Goal: Task Accomplishment & Management: Complete application form

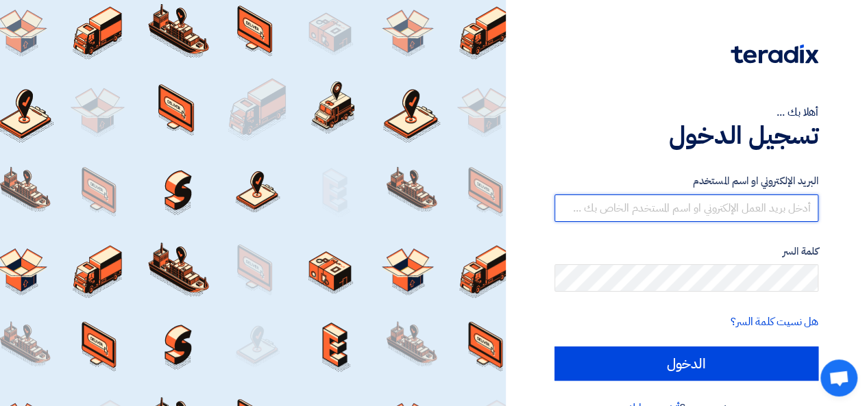
type input "[EMAIL_ADDRESS][DOMAIN_NAME]"
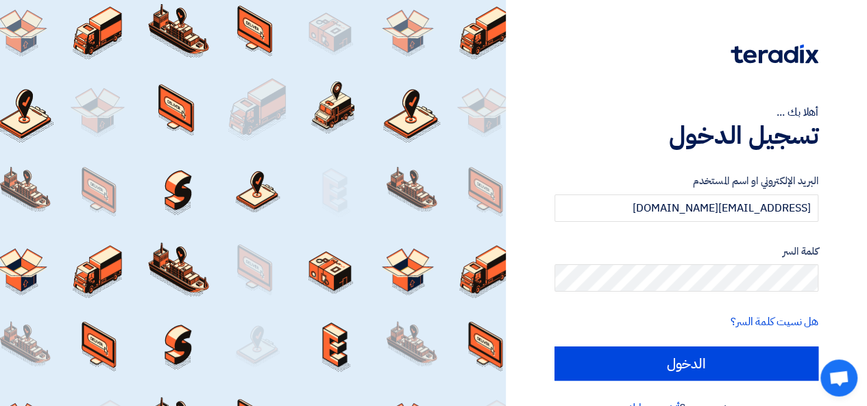
scroll to position [32, 0]
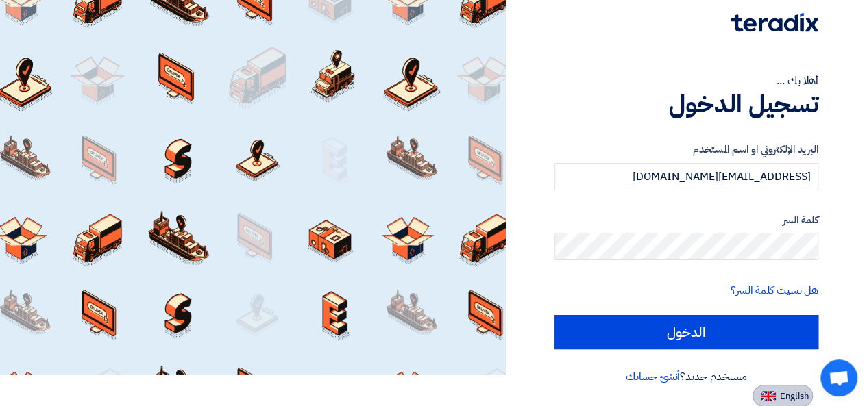
click at [783, 392] on span "English" at bounding box center [794, 397] width 29 height 10
type input "Sign in"
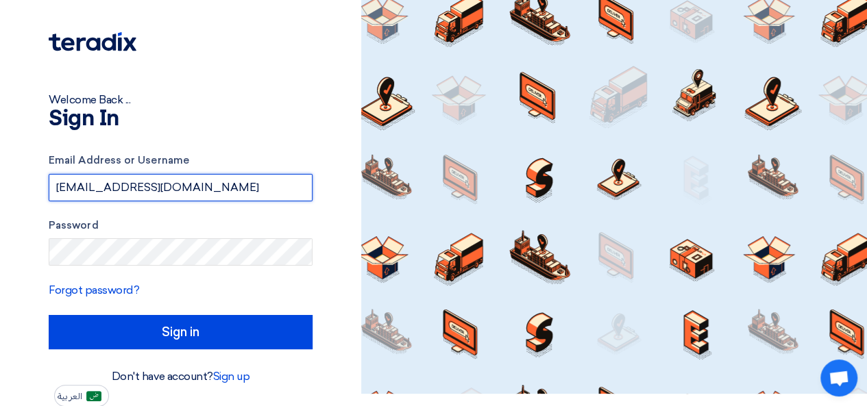
click at [297, 190] on input "[EMAIL_ADDRESS][DOMAIN_NAME]" at bounding box center [181, 187] width 264 height 27
type input "[PERSON_NAME][EMAIL_ADDRESS][DOMAIN_NAME]"
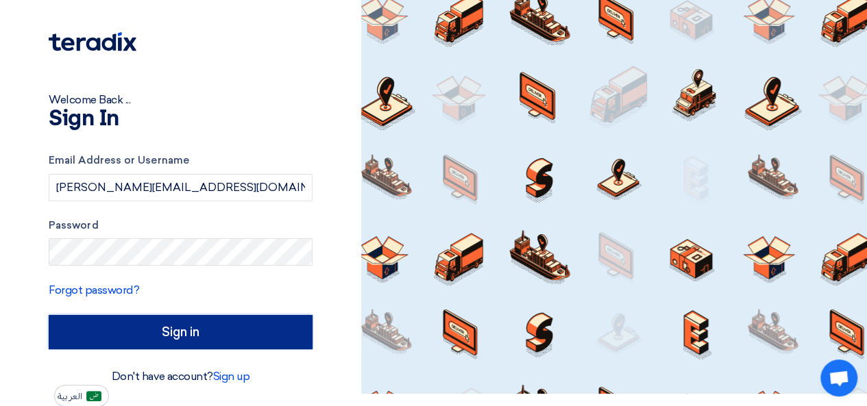
click at [236, 331] on input "Sign in" at bounding box center [181, 332] width 264 height 34
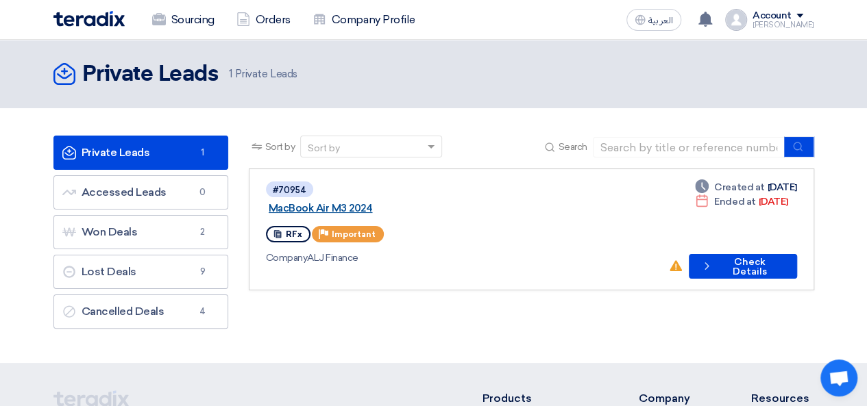
click at [388, 202] on link "MacBook Air M3 2024" at bounding box center [440, 208] width 343 height 12
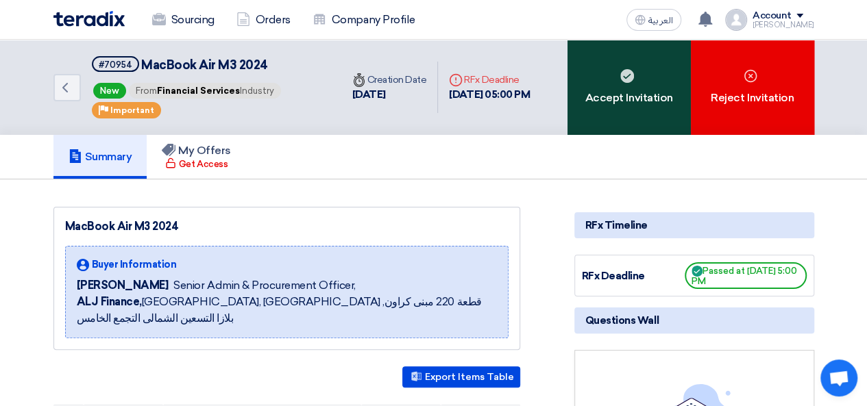
click at [619, 93] on div "Accept Invitation" at bounding box center [628, 87] width 123 height 95
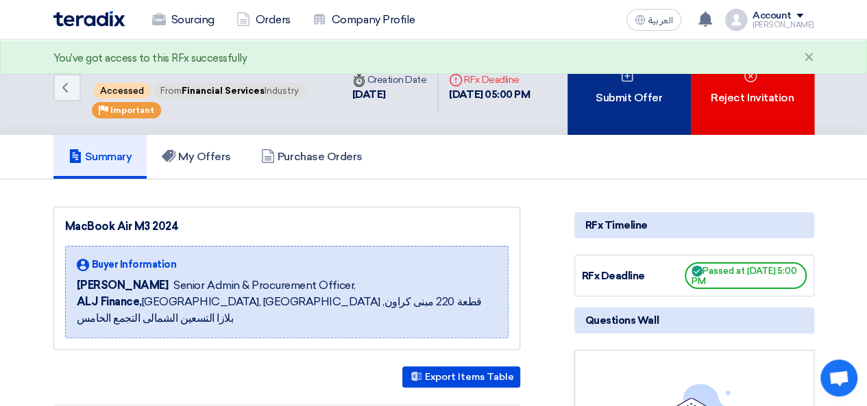
click at [649, 111] on div "Submit Offer" at bounding box center [628, 87] width 123 height 95
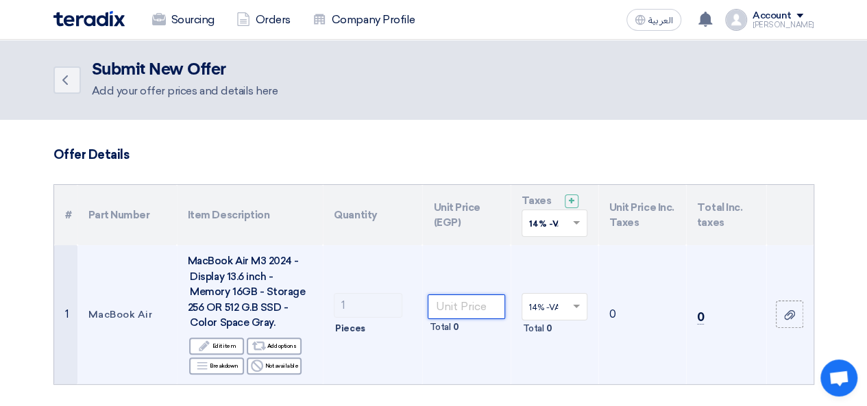
click at [469, 301] on input "number" at bounding box center [465, 307] width 77 height 25
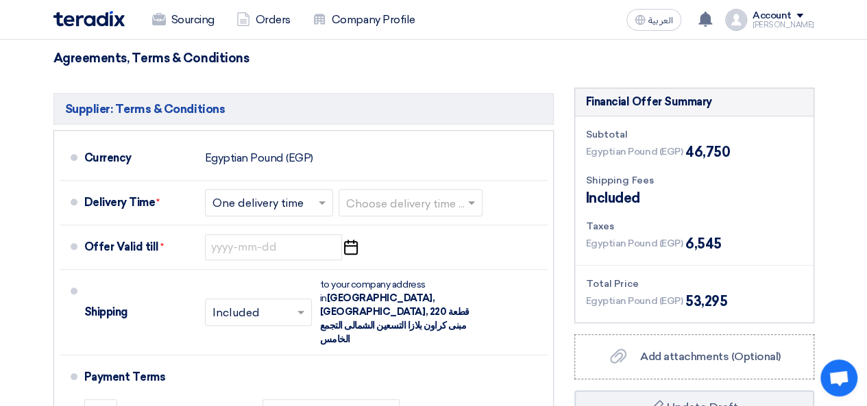
scroll to position [362, 0]
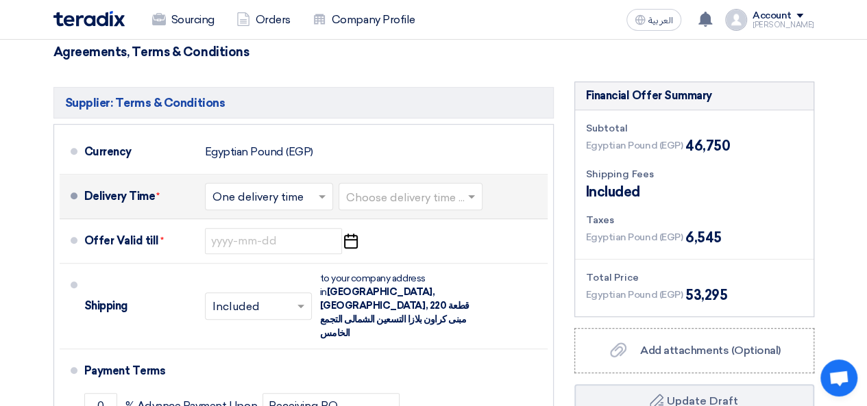
type input "46750"
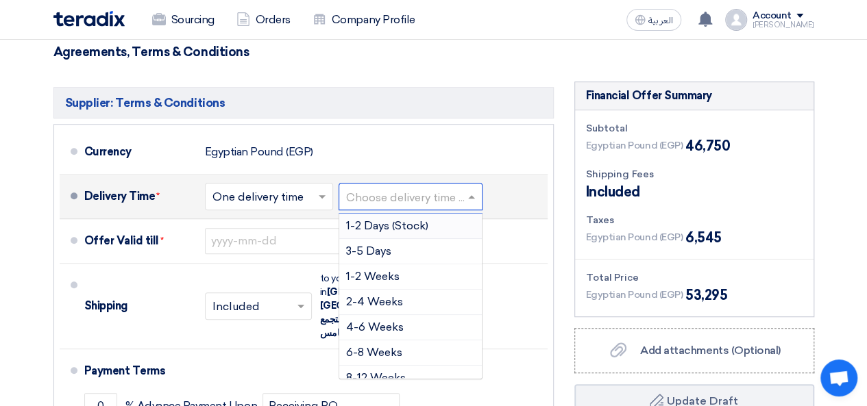
click at [436, 203] on input "text" at bounding box center [411, 198] width 130 height 20
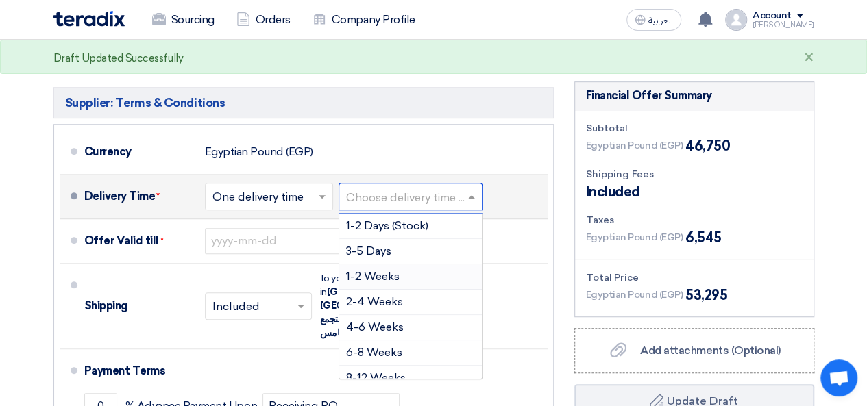
click at [393, 272] on span "1-2 Weeks" at bounding box center [372, 276] width 53 height 13
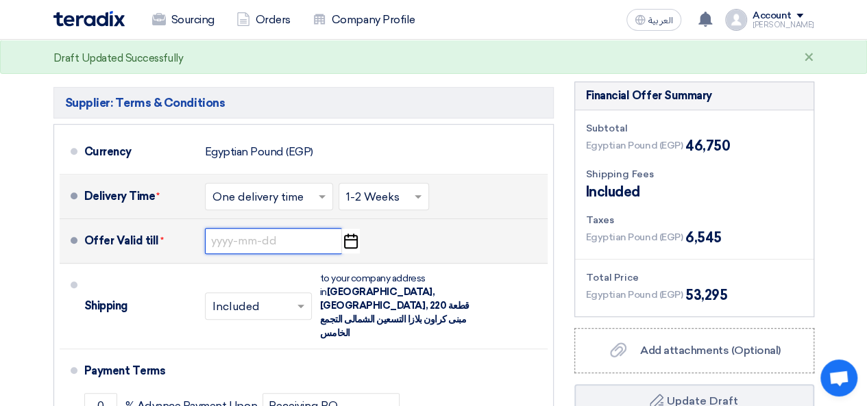
click at [299, 238] on input at bounding box center [273, 241] width 137 height 26
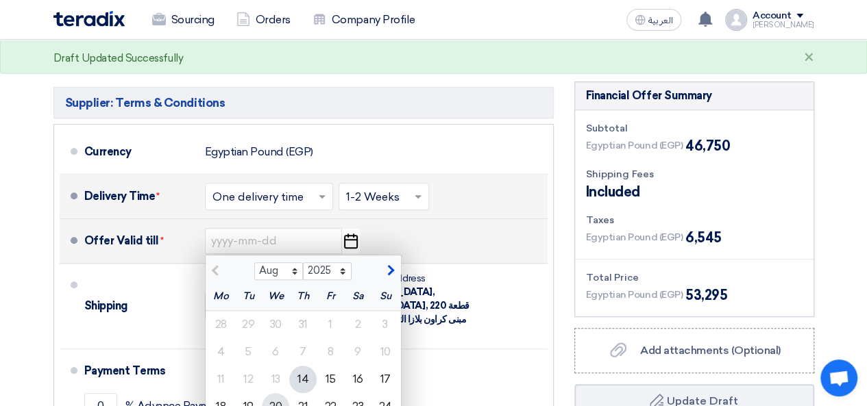
click at [279, 402] on div "20" at bounding box center [275, 406] width 27 height 27
type input "[DATE]"
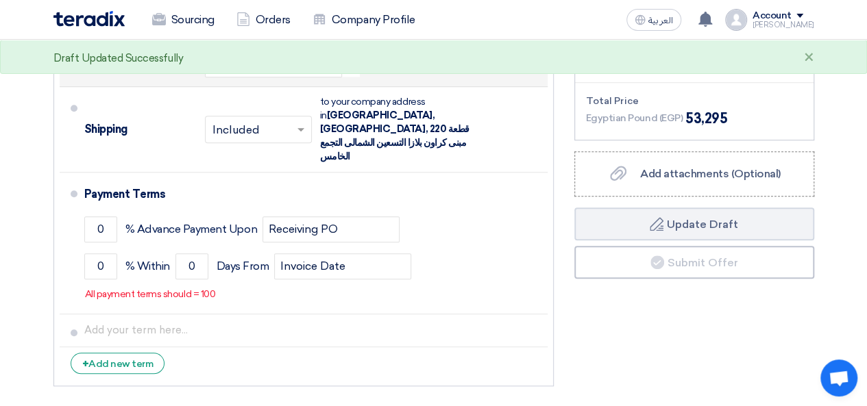
scroll to position [540, 0]
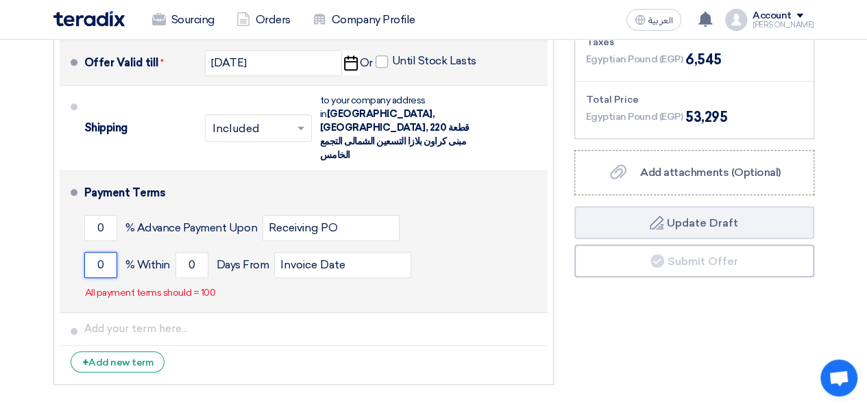
click at [103, 252] on input "0" at bounding box center [100, 265] width 33 height 26
type input "100"
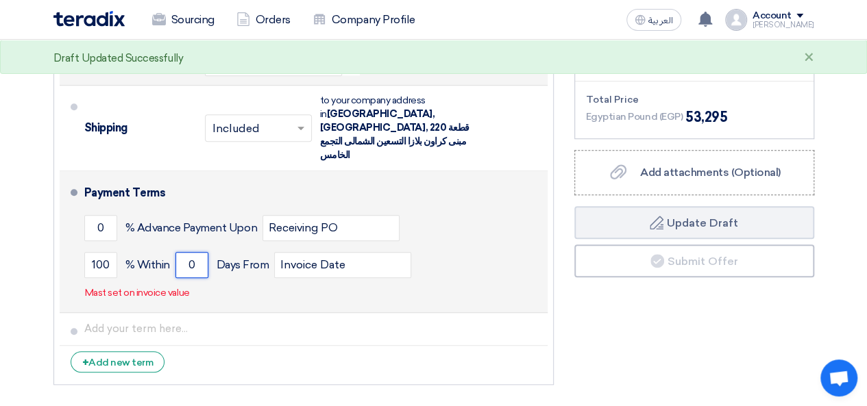
click at [199, 252] on input "0" at bounding box center [191, 265] width 33 height 26
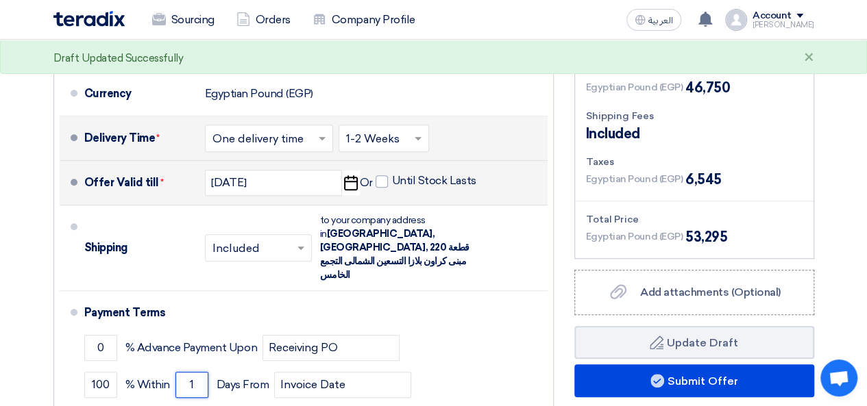
scroll to position [340, 0]
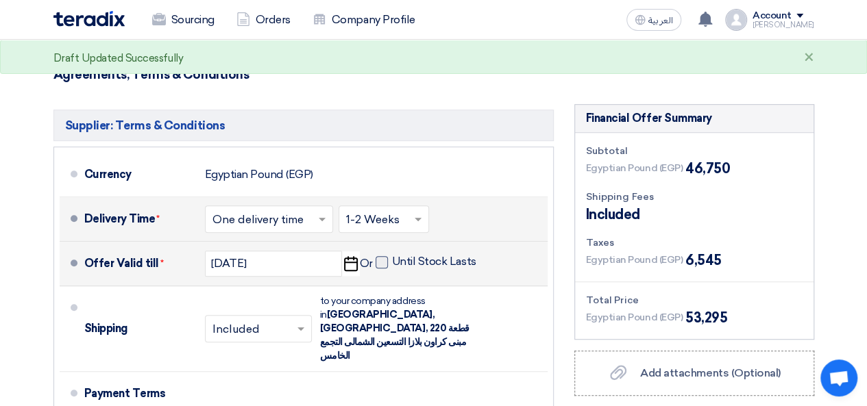
type input "1"
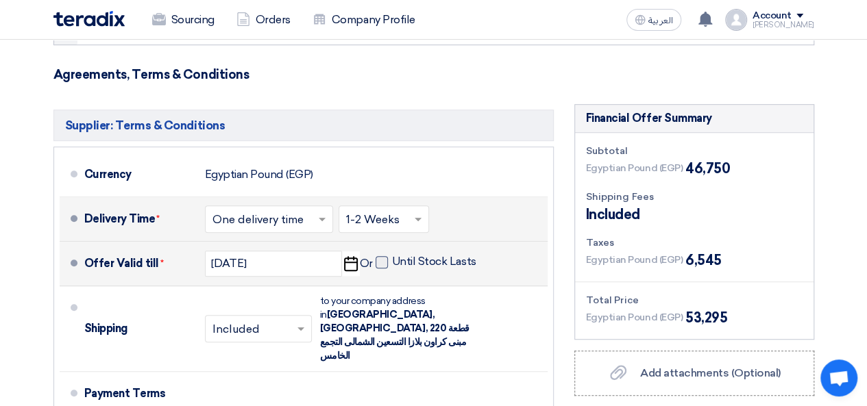
click at [383, 264] on span at bounding box center [381, 262] width 12 height 12
click at [392, 264] on input "Until Stock Lasts" at bounding box center [435, 268] width 87 height 26
checkbox input "true"
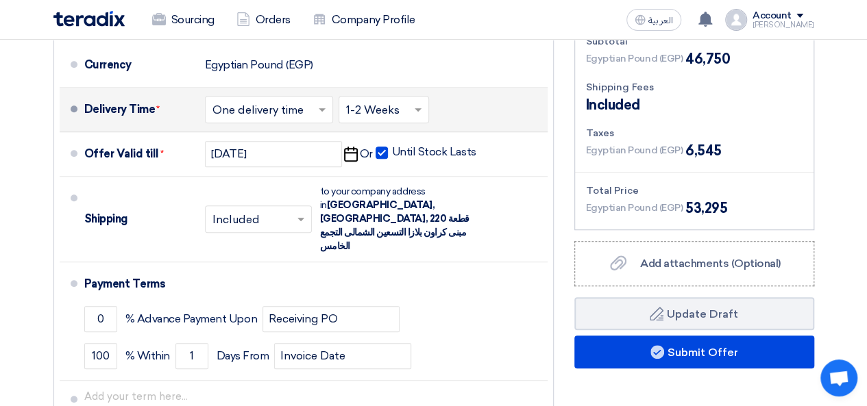
scroll to position [442, 0]
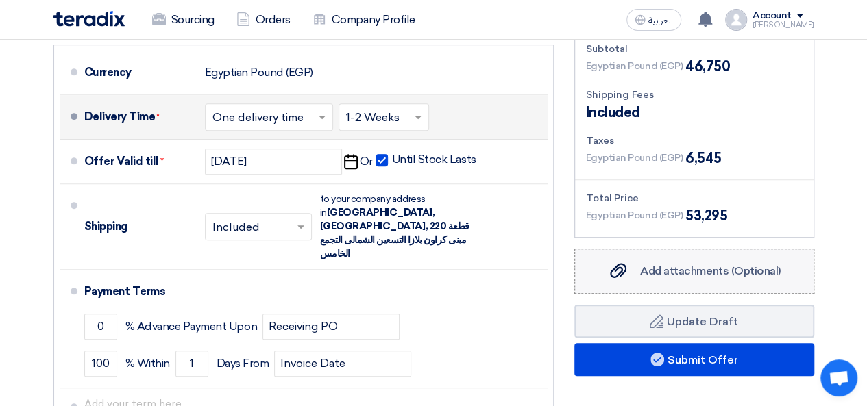
click at [721, 272] on span "Add attachments (Optional)" at bounding box center [710, 270] width 140 height 13
click at [0, 0] on input "Add attachments (Optional) Add attachments (Optional)" at bounding box center [0, 0] width 0 height 0
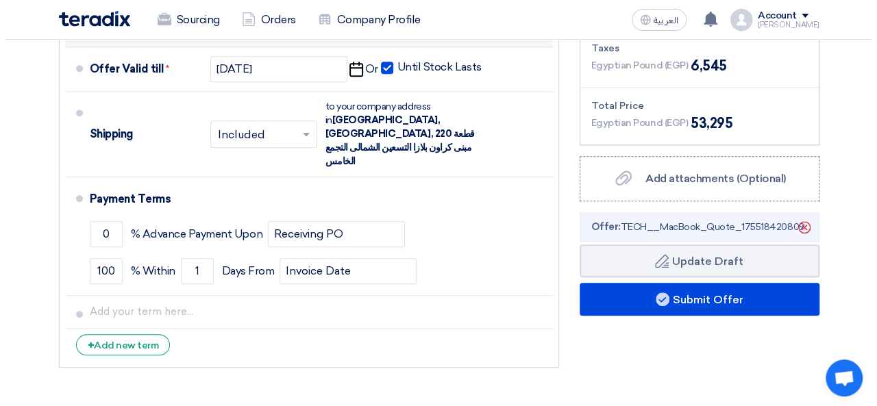
scroll to position [544, 0]
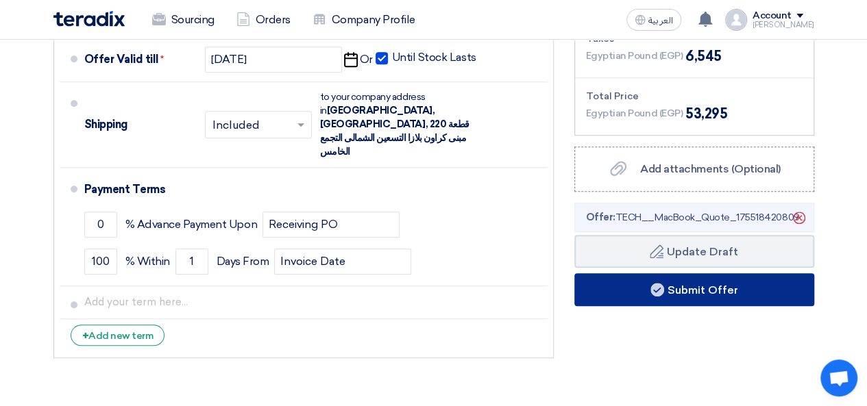
click at [704, 282] on button "Submit Offer" at bounding box center [694, 289] width 240 height 33
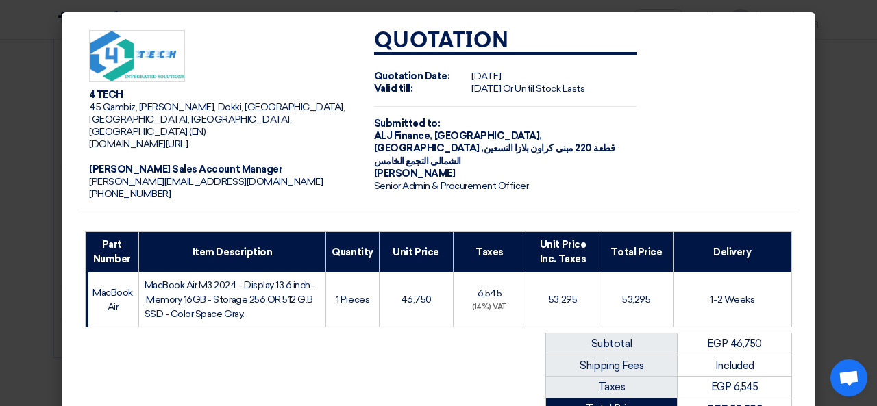
scroll to position [252, 0]
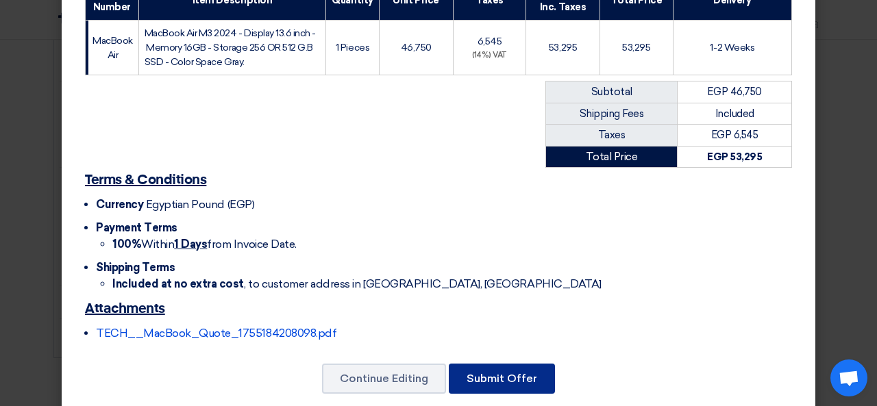
click at [504, 364] on button "Submit Offer" at bounding box center [502, 379] width 106 height 30
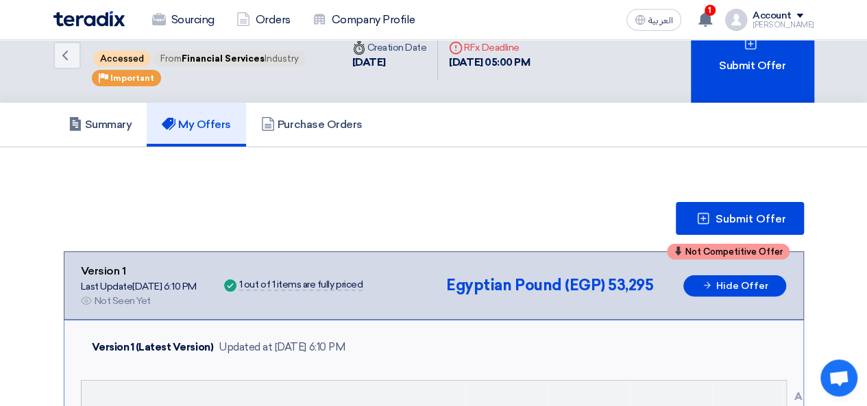
scroll to position [7, 0]
